Goal: Task Accomplishment & Management: Use online tool/utility

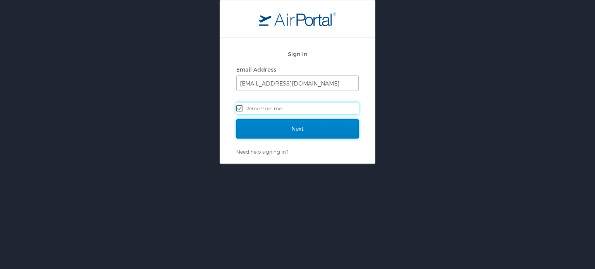
click at [304, 131] on input "Next" at bounding box center [297, 128] width 122 height 19
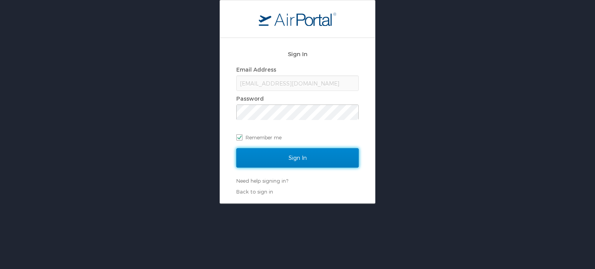
click at [302, 155] on input "Sign In" at bounding box center [297, 157] width 122 height 19
